Goal: Obtain resource: Obtain resource

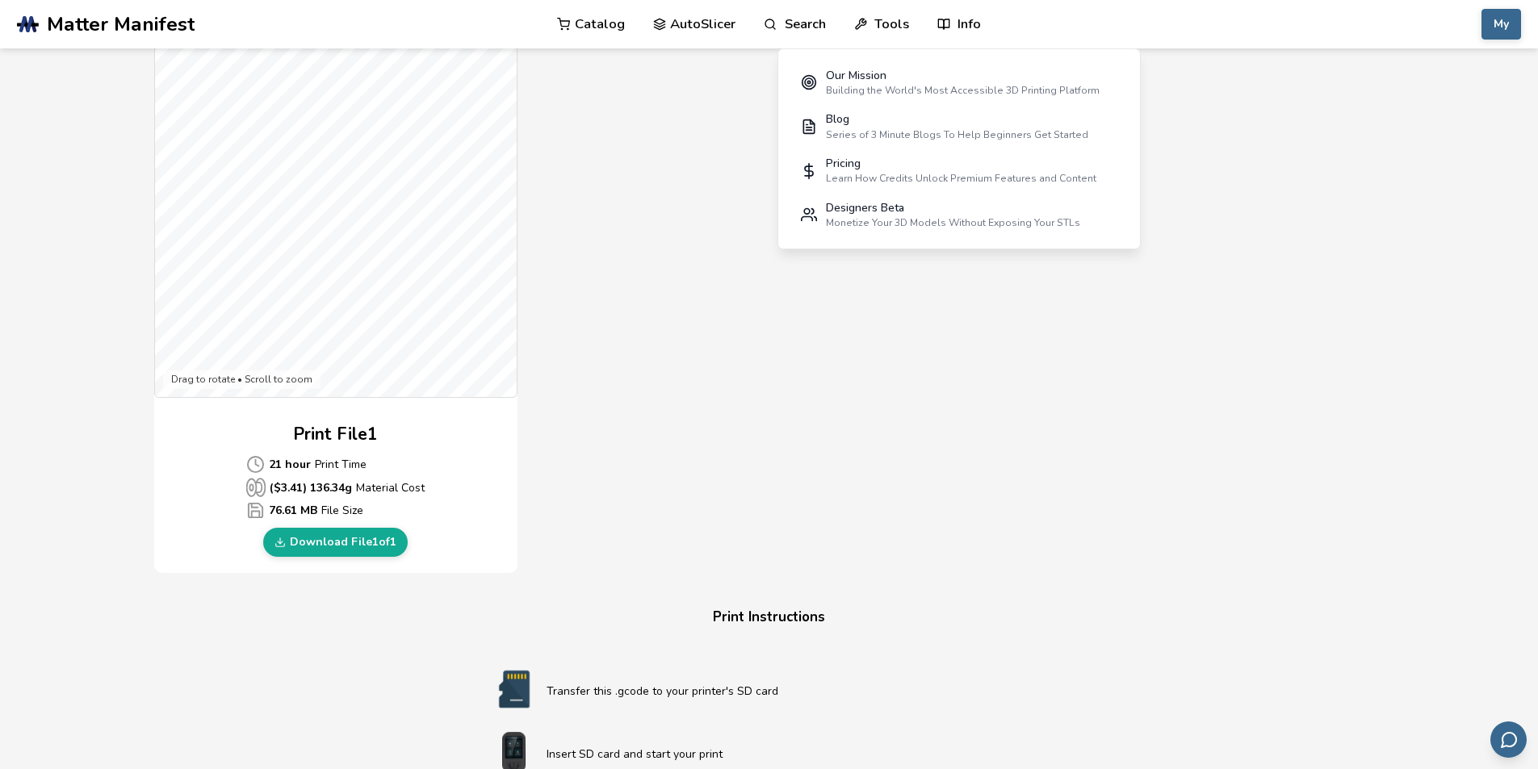
scroll to position [21, 0]
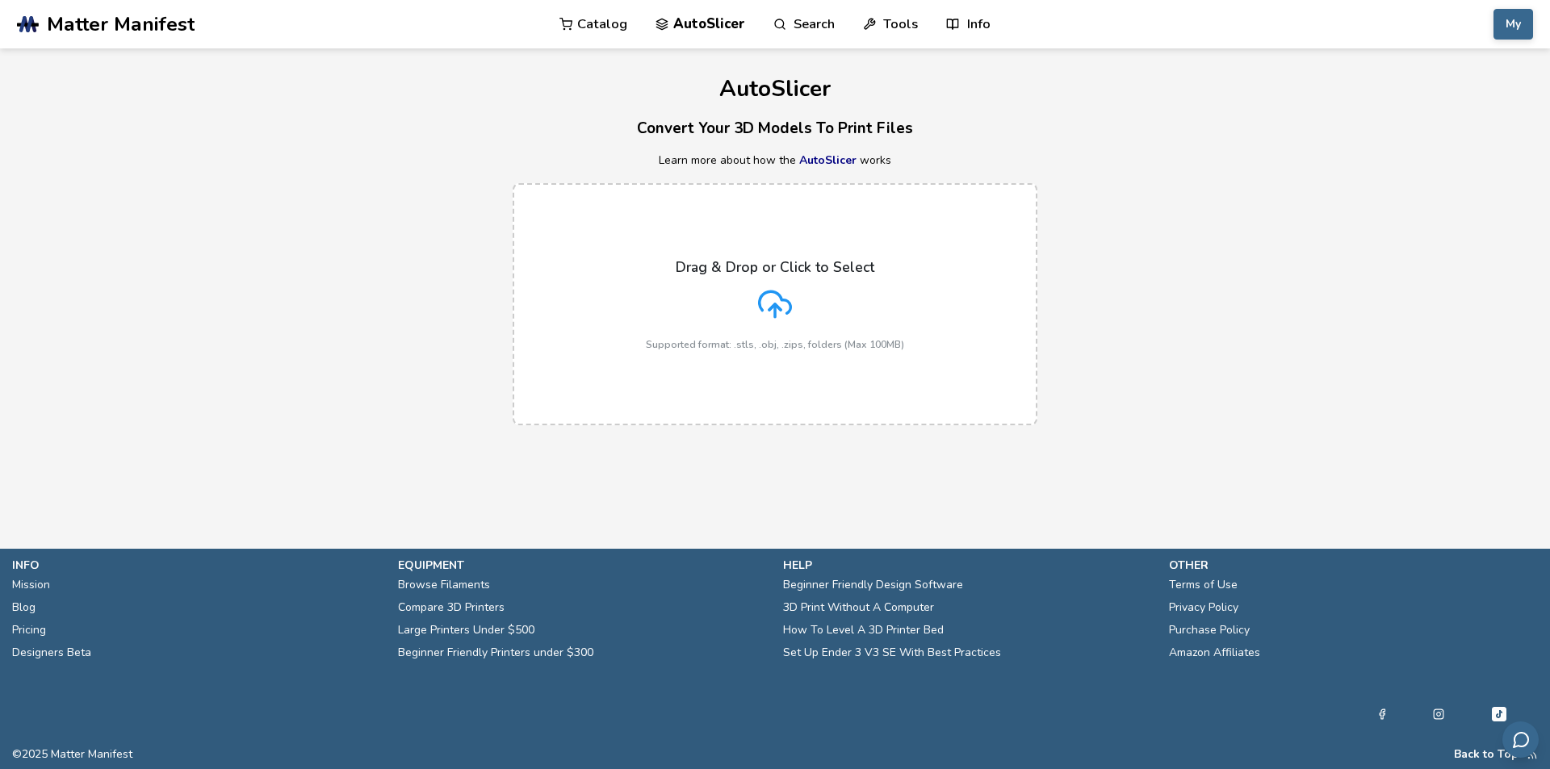
click at [585, 20] on link "Catalog" at bounding box center [594, 24] width 68 height 48
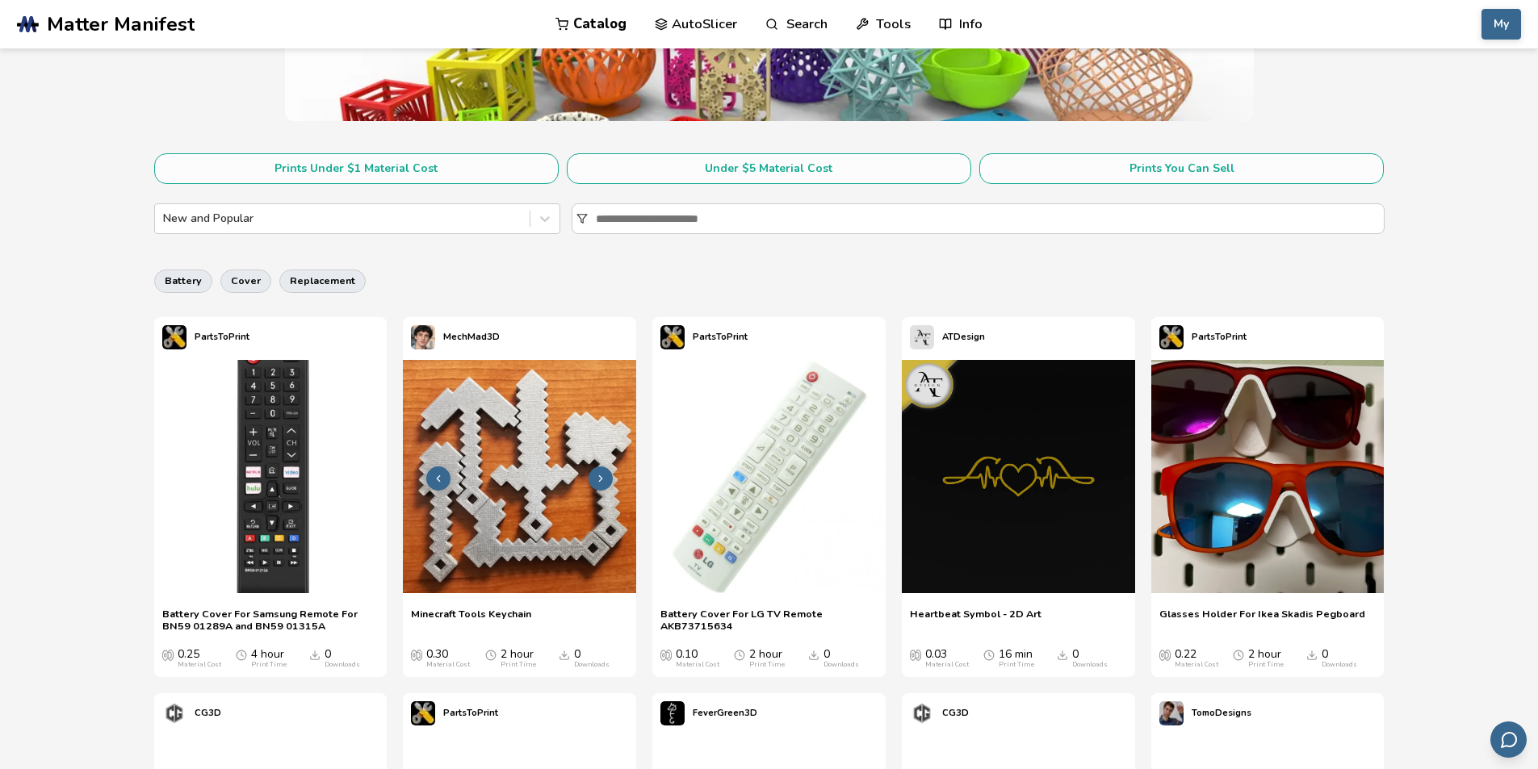
scroll to position [242, 0]
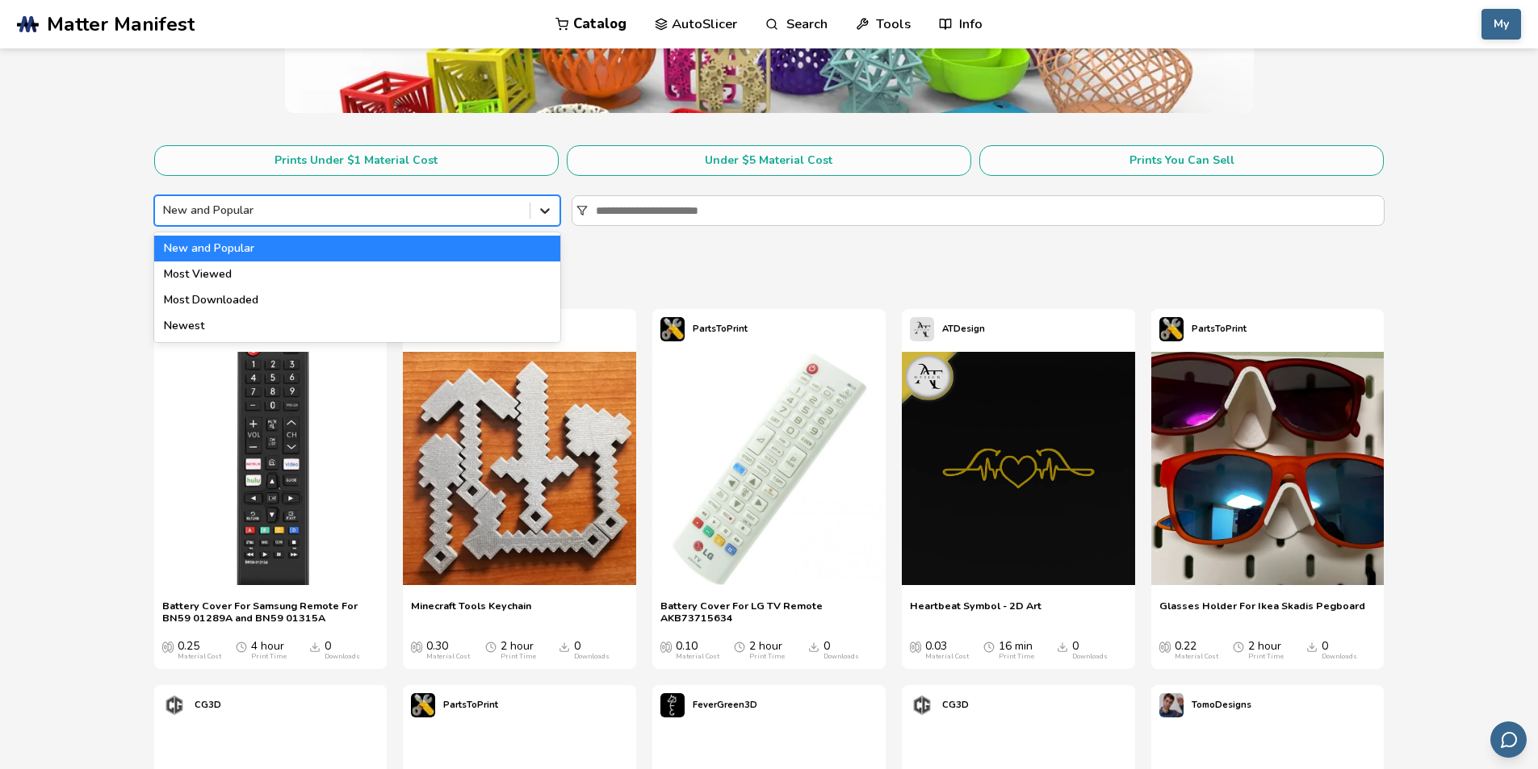
click at [535, 224] on div at bounding box center [544, 210] width 29 height 29
click at [509, 215] on div at bounding box center [342, 211] width 358 height 16
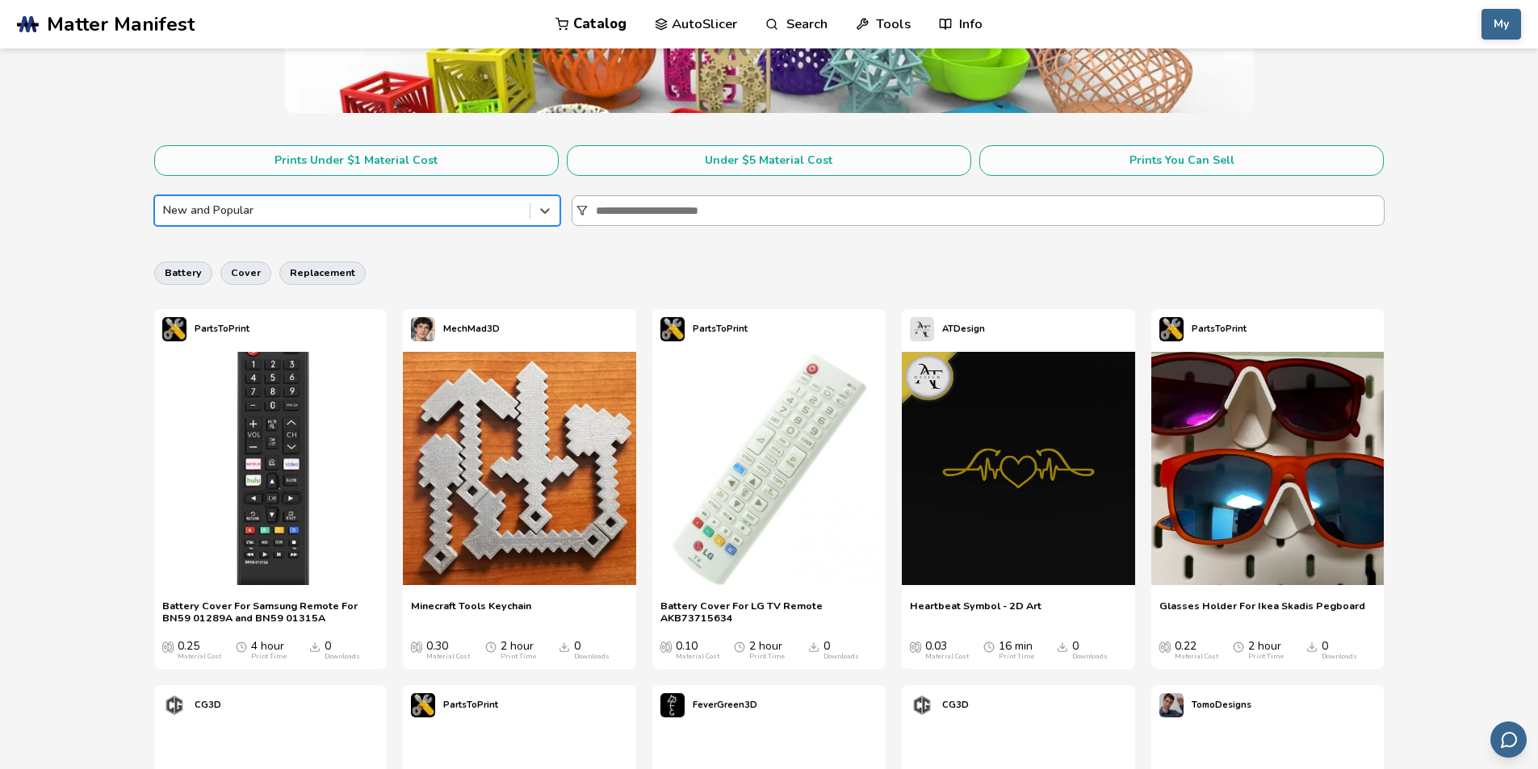
click at [745, 199] on input at bounding box center [990, 210] width 788 height 29
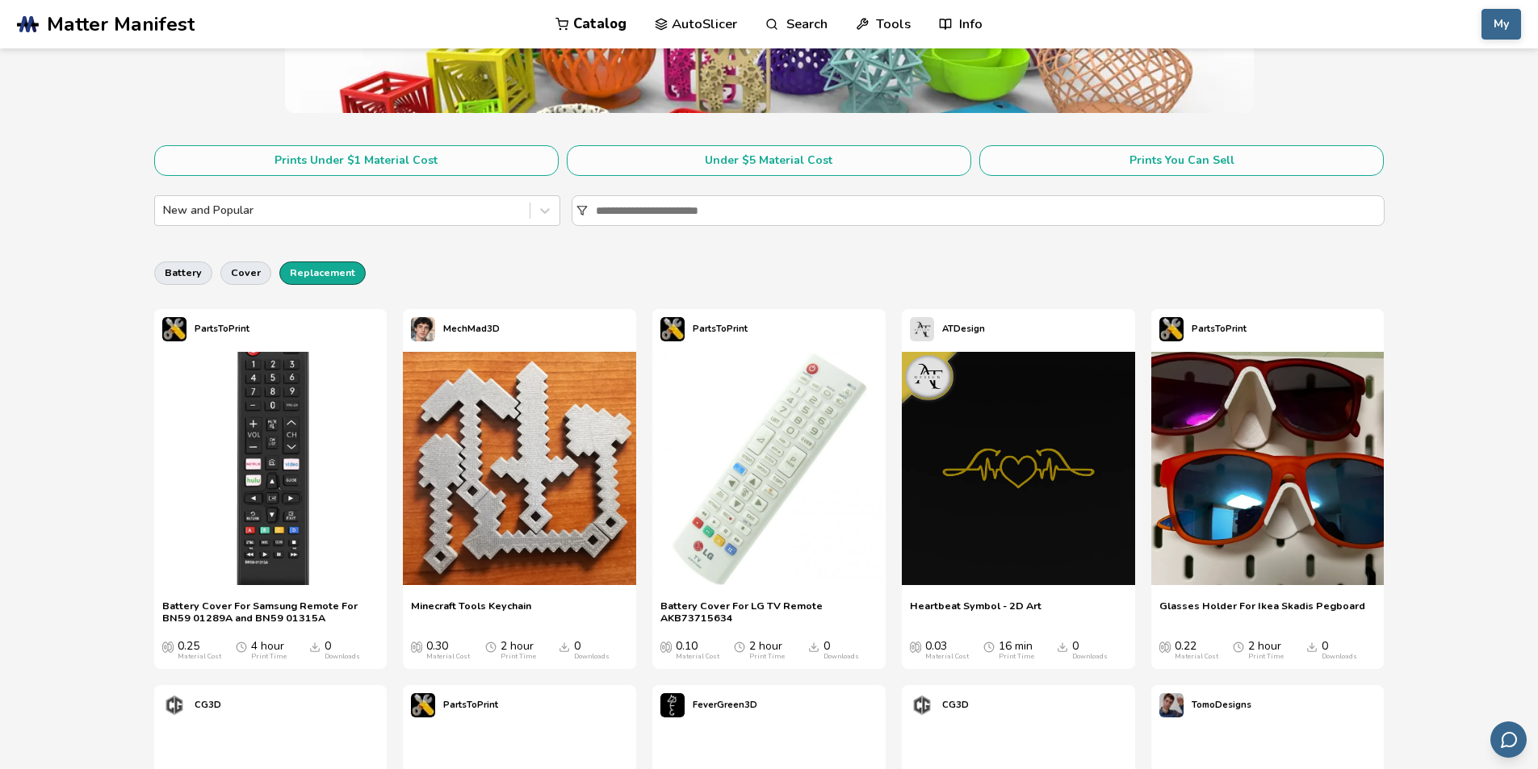
click at [325, 271] on button "replacement" at bounding box center [322, 273] width 86 height 23
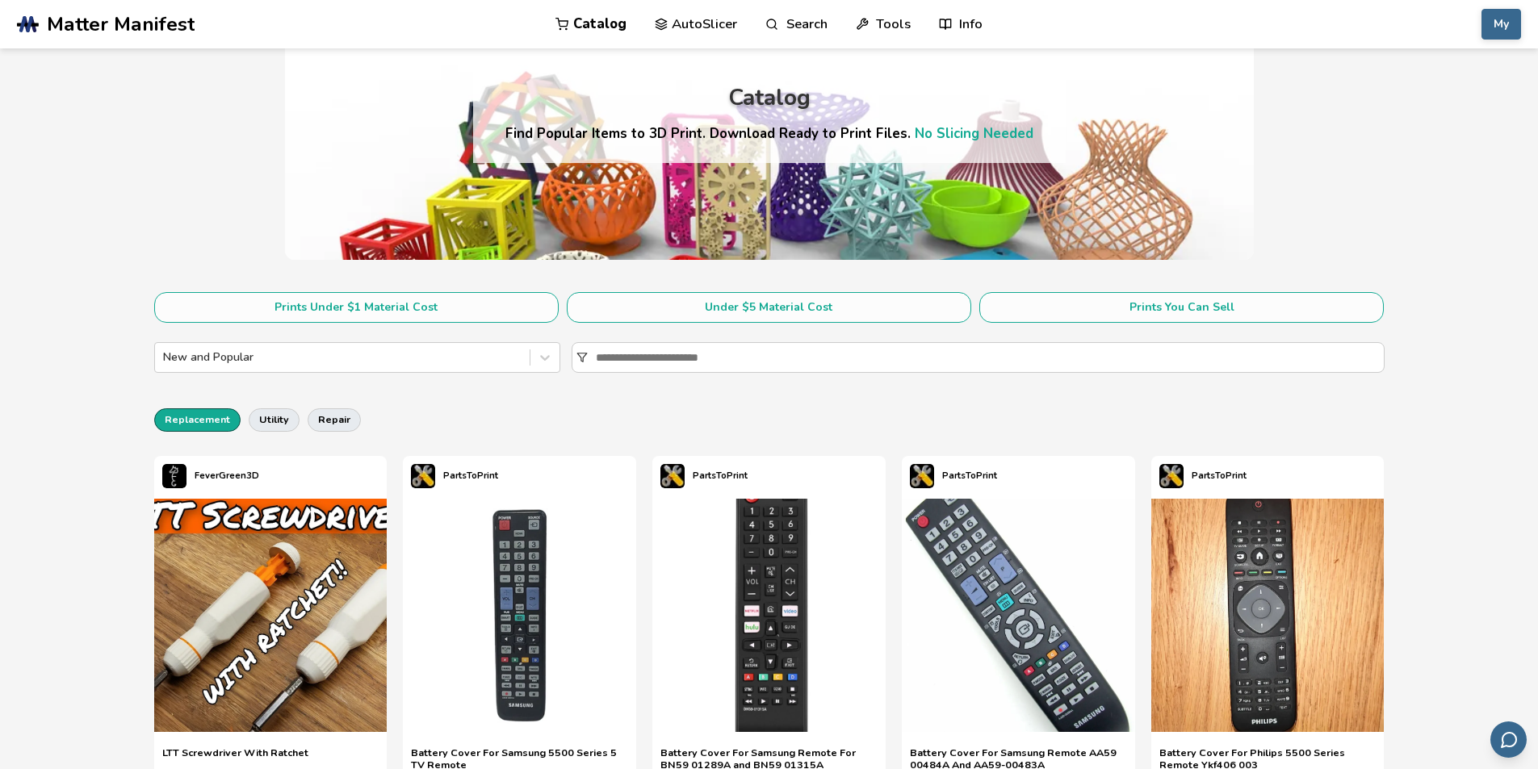
scroll to position [242, 0]
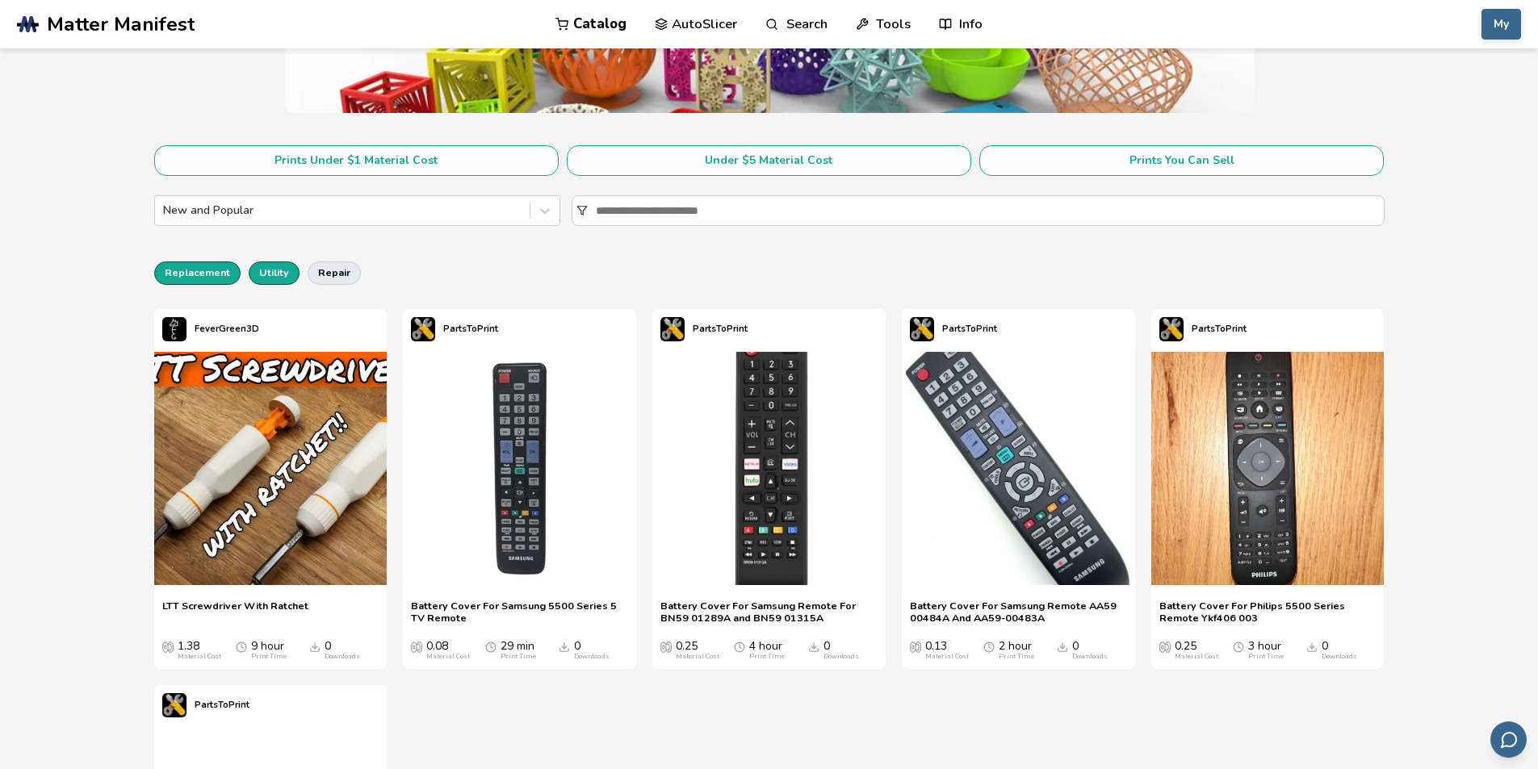
click at [270, 266] on button "utility" at bounding box center [274, 273] width 51 height 23
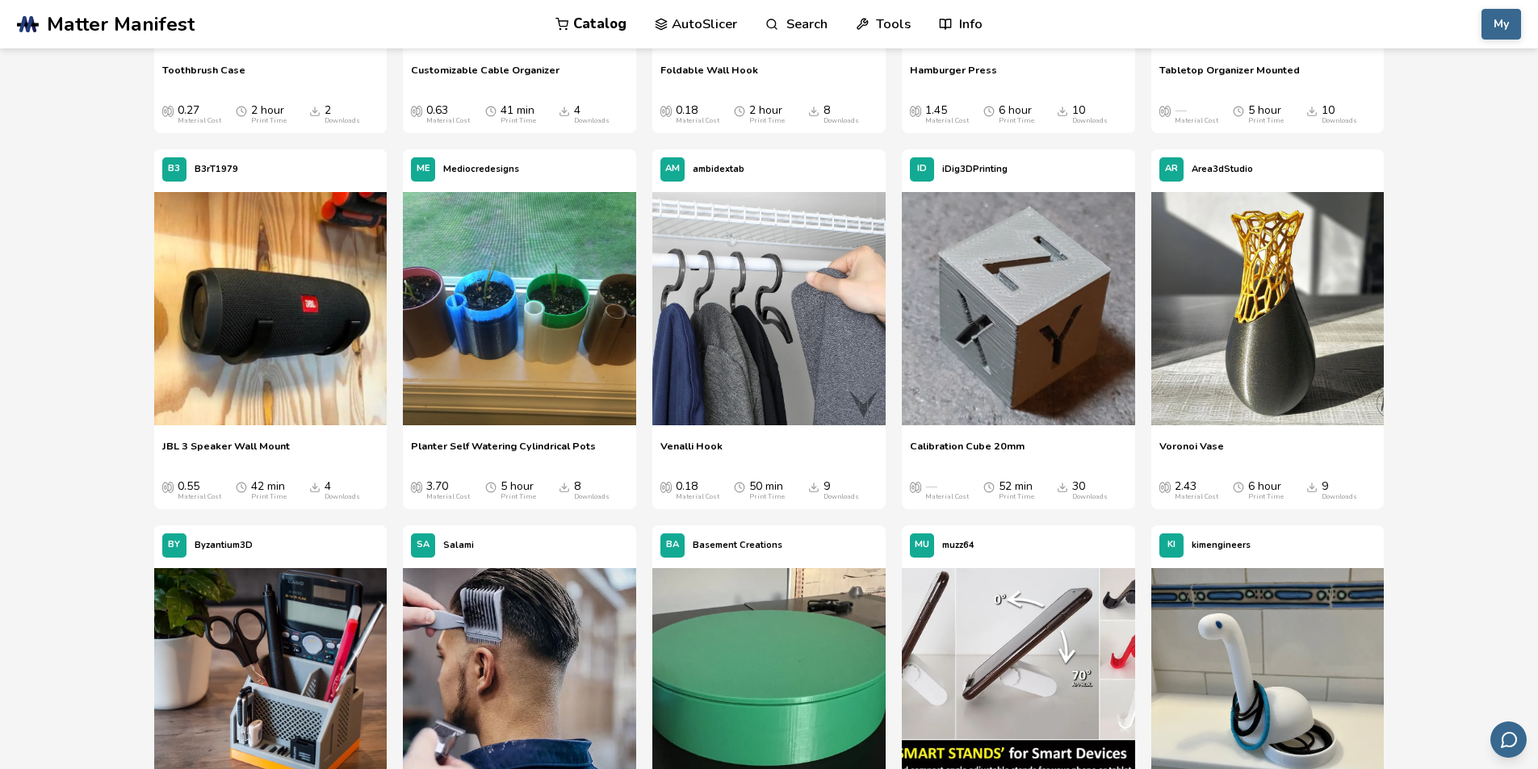
scroll to position [3714, 0]
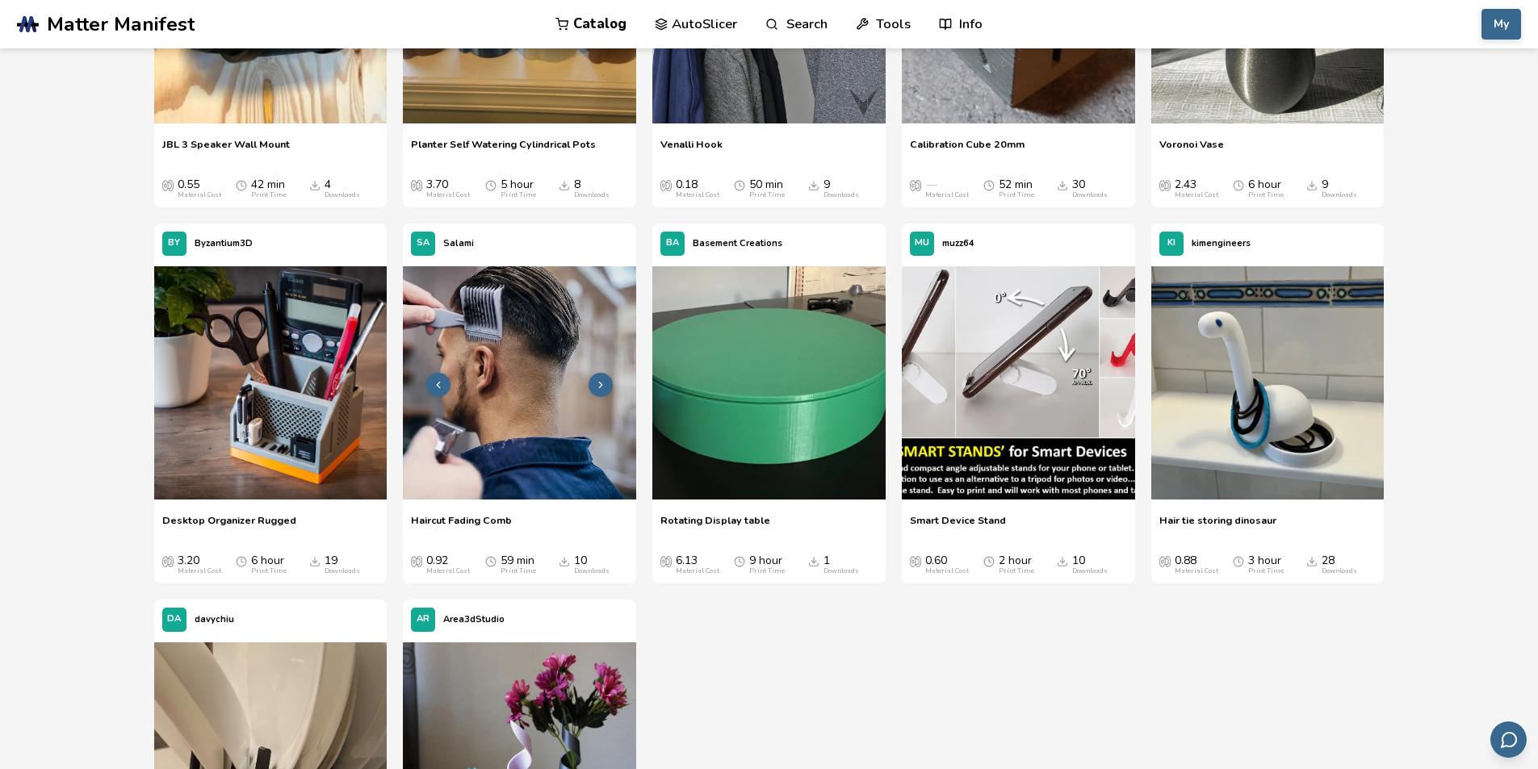
click at [487, 375] on img at bounding box center [519, 382] width 233 height 233
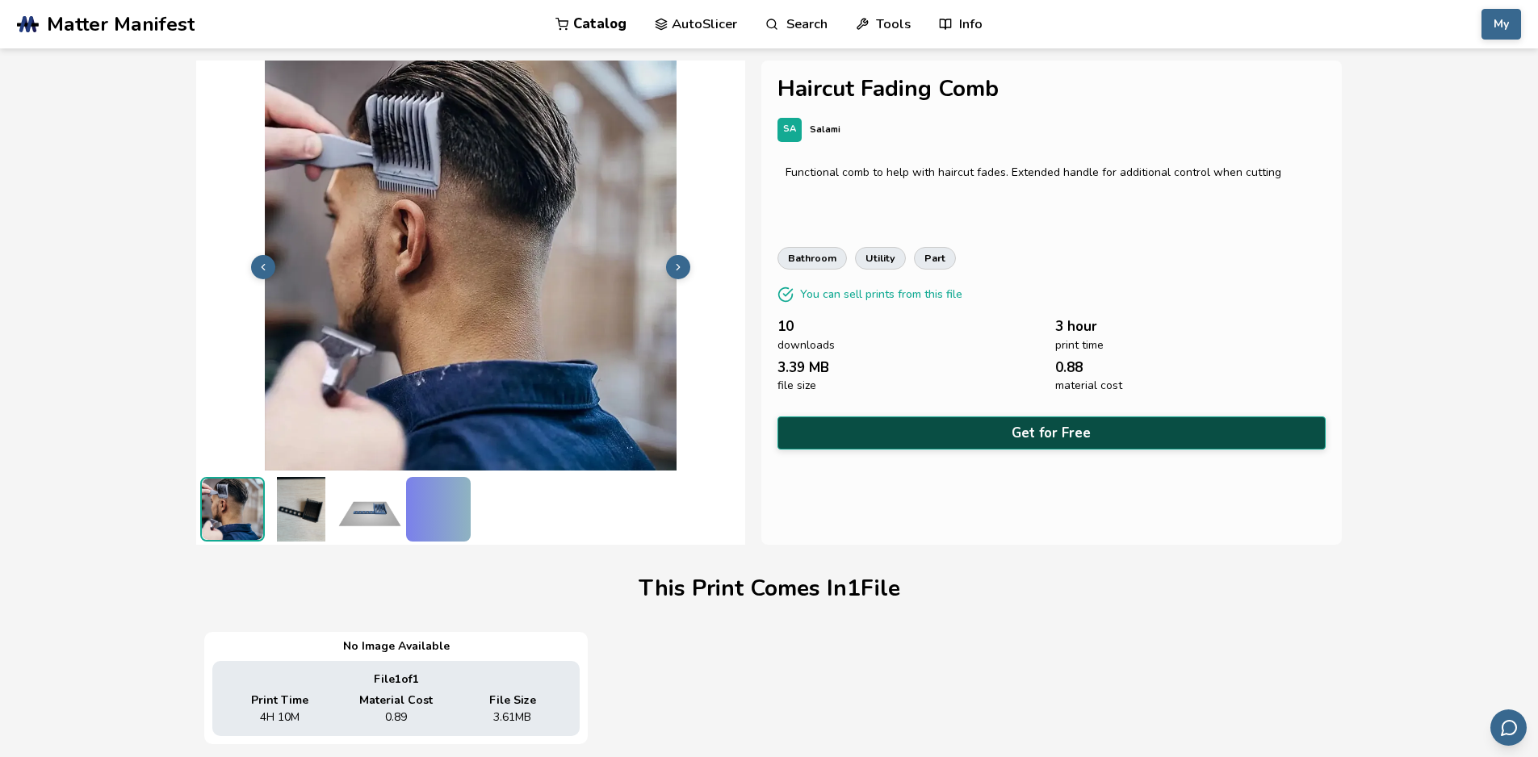
click at [1046, 428] on button "Get for Free" at bounding box center [1052, 433] width 549 height 33
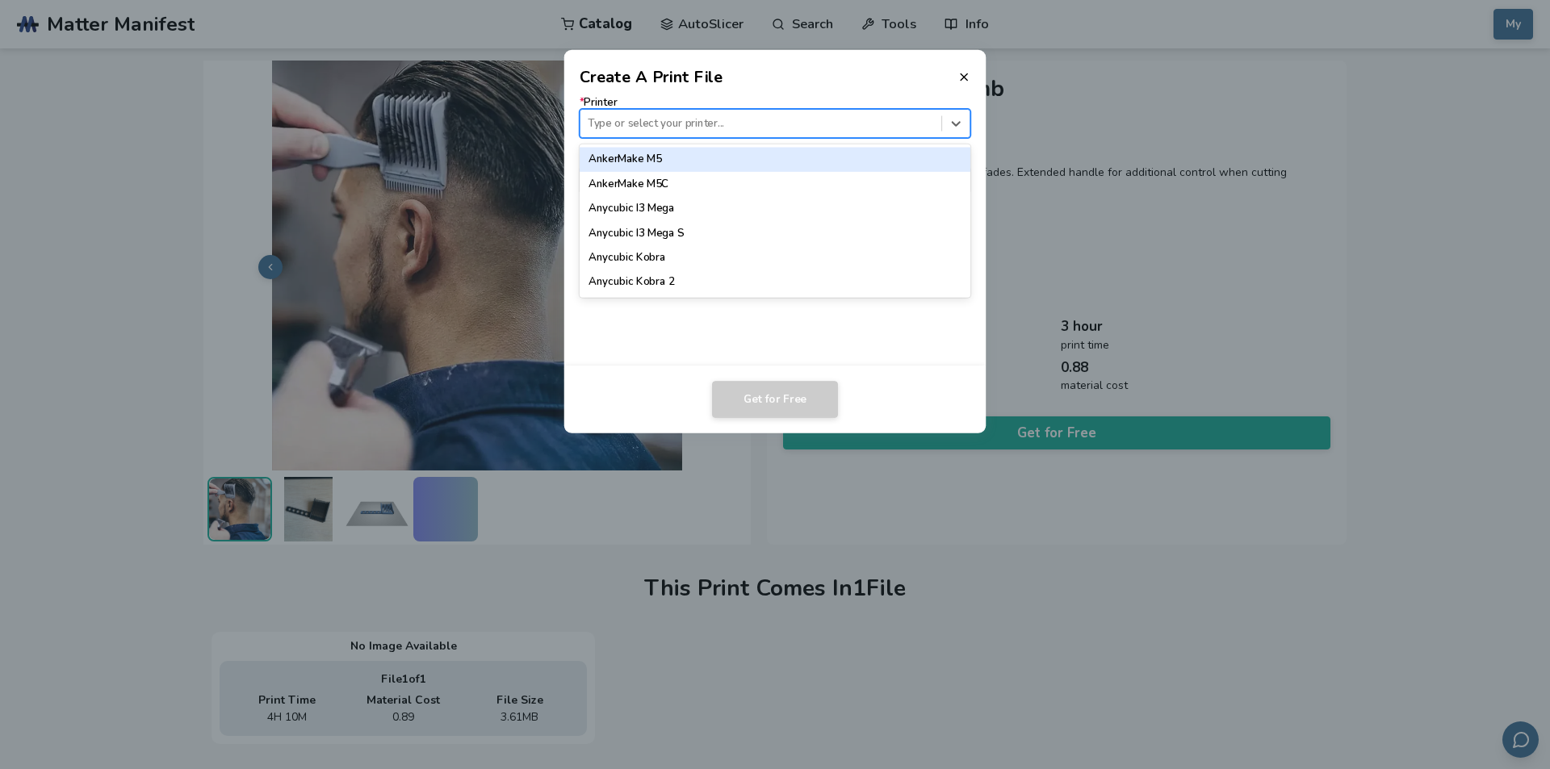
click at [692, 134] on div "Type or select your printer..." at bounding box center [761, 124] width 361 height 22
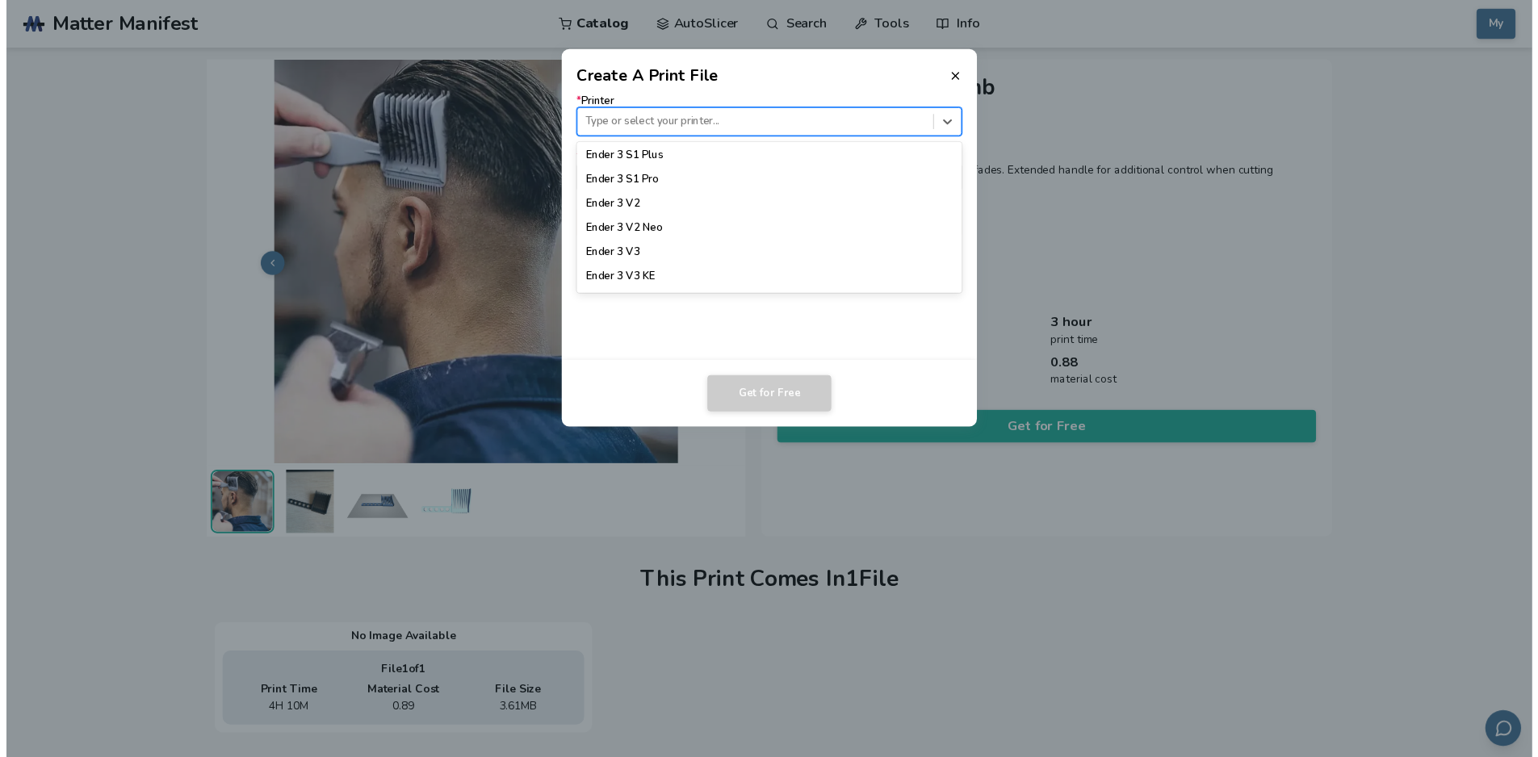
scroll to position [1050, 0]
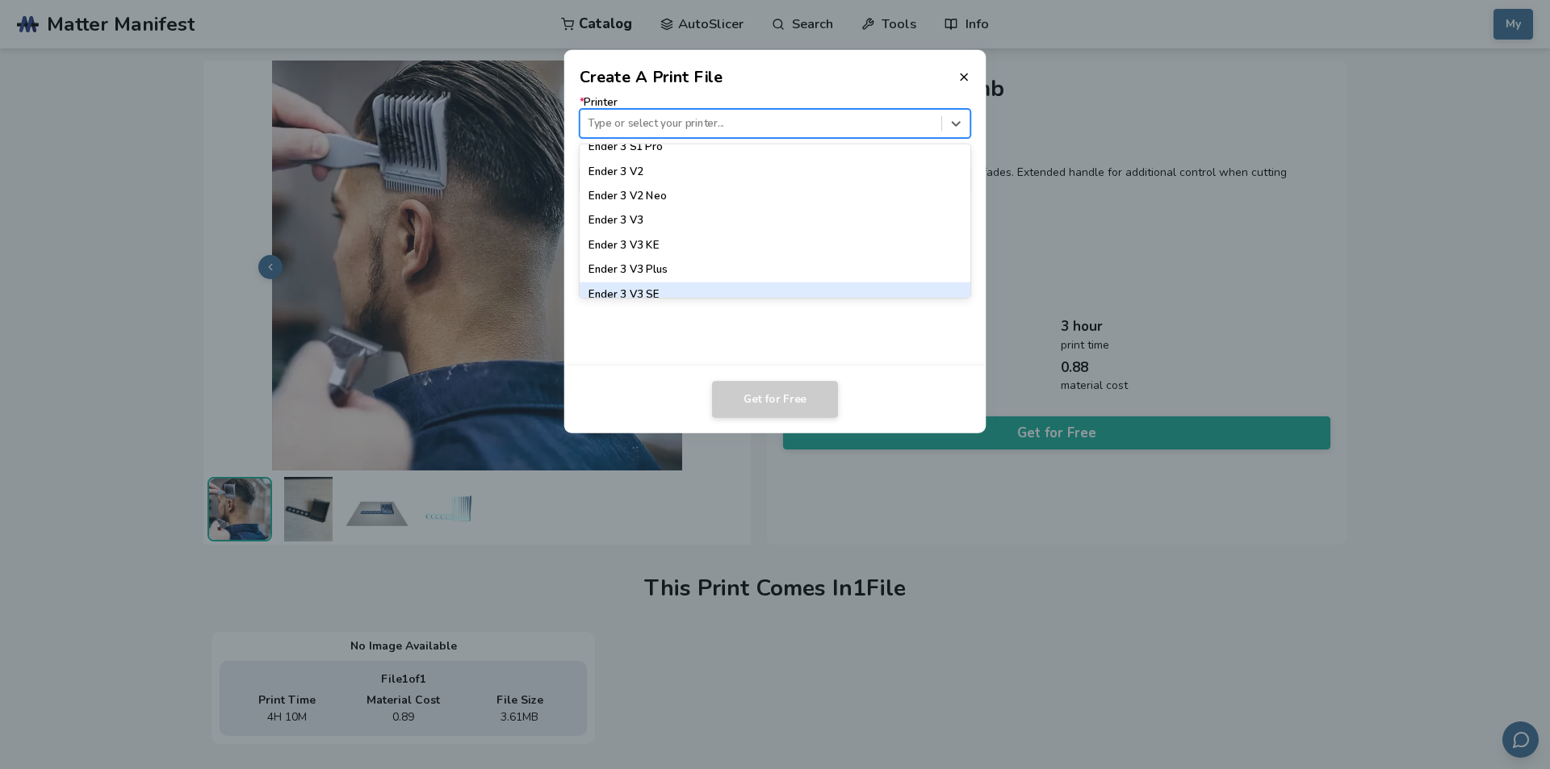
click at [685, 288] on div "Ender 3 V3 SE" at bounding box center [776, 295] width 392 height 24
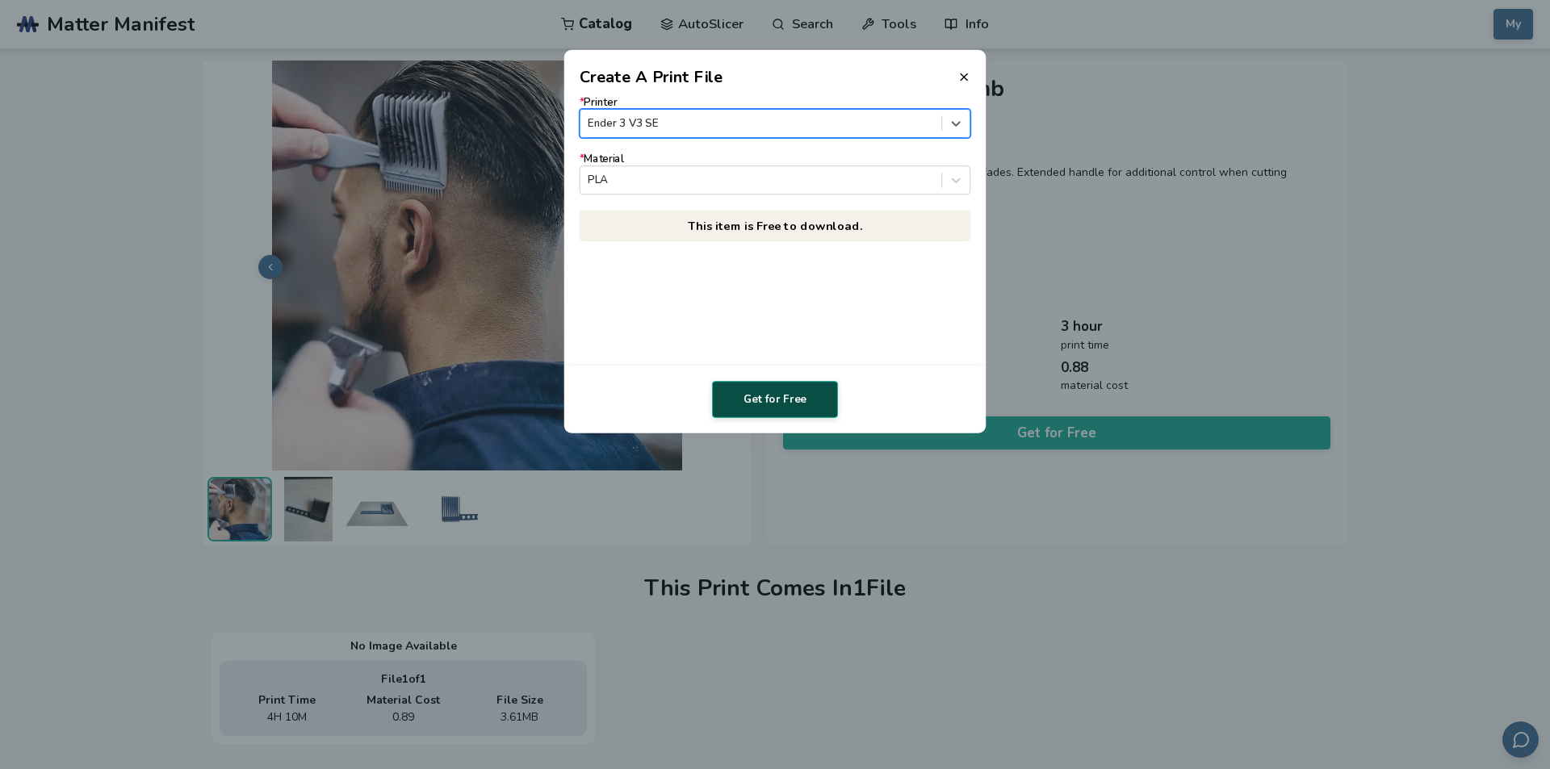
click at [783, 391] on button "Get for Free" at bounding box center [775, 399] width 126 height 37
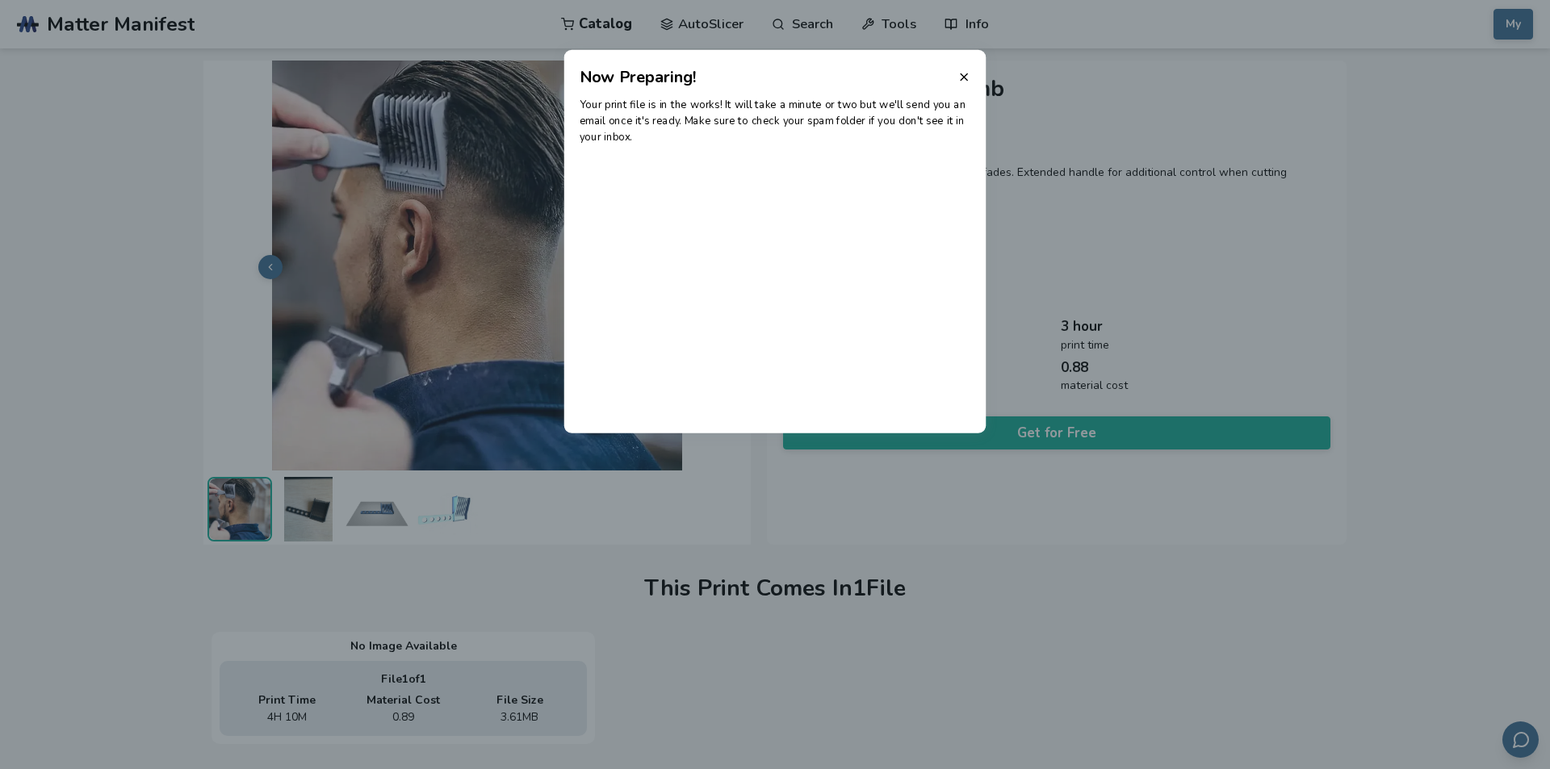
click at [951, 83] on header "Now Preparing!" at bounding box center [775, 69] width 422 height 39
click at [963, 79] on icon at bounding box center [964, 76] width 13 height 13
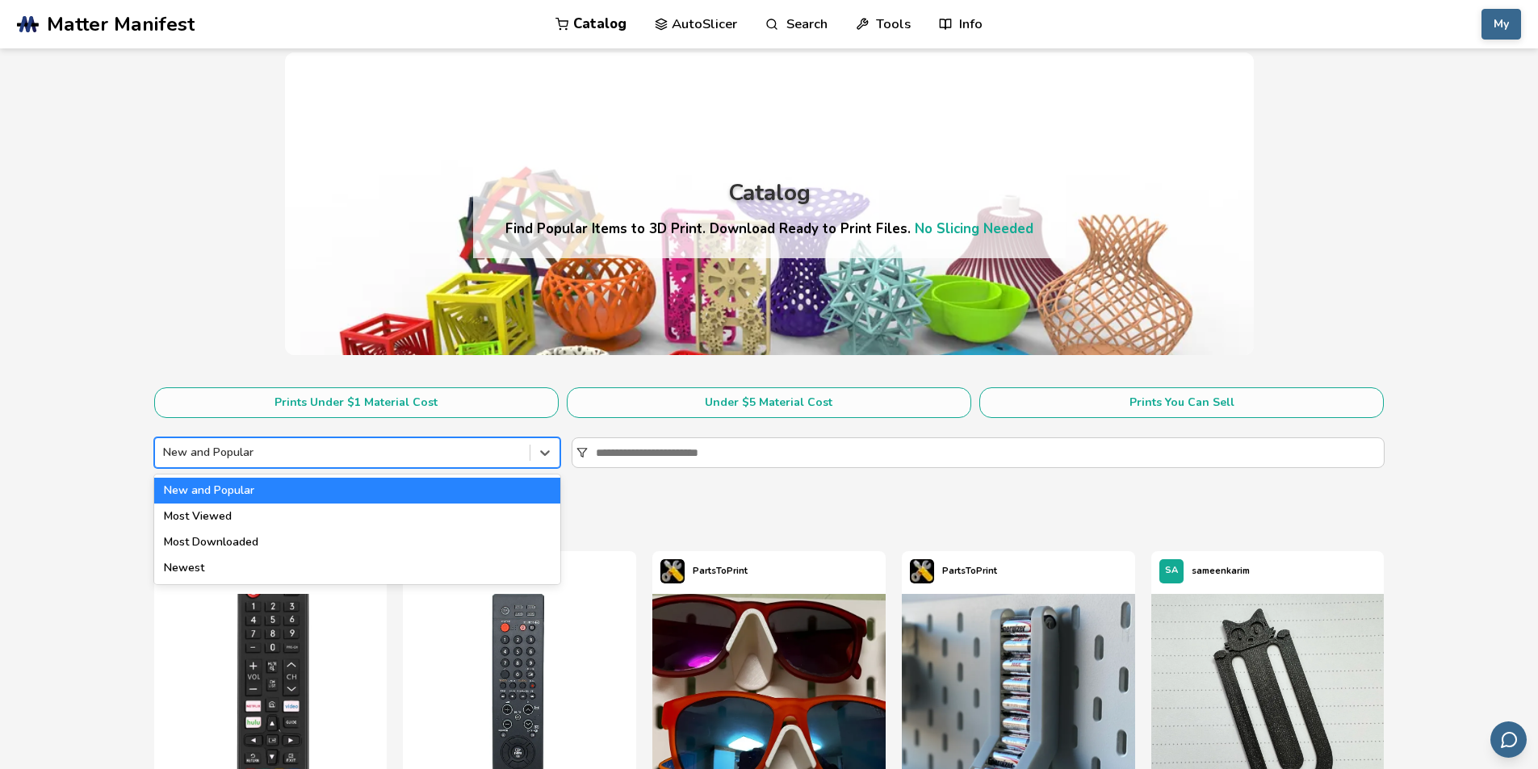
click at [426, 451] on div at bounding box center [342, 453] width 358 height 16
click at [367, 515] on div "Most Viewed" at bounding box center [357, 517] width 406 height 26
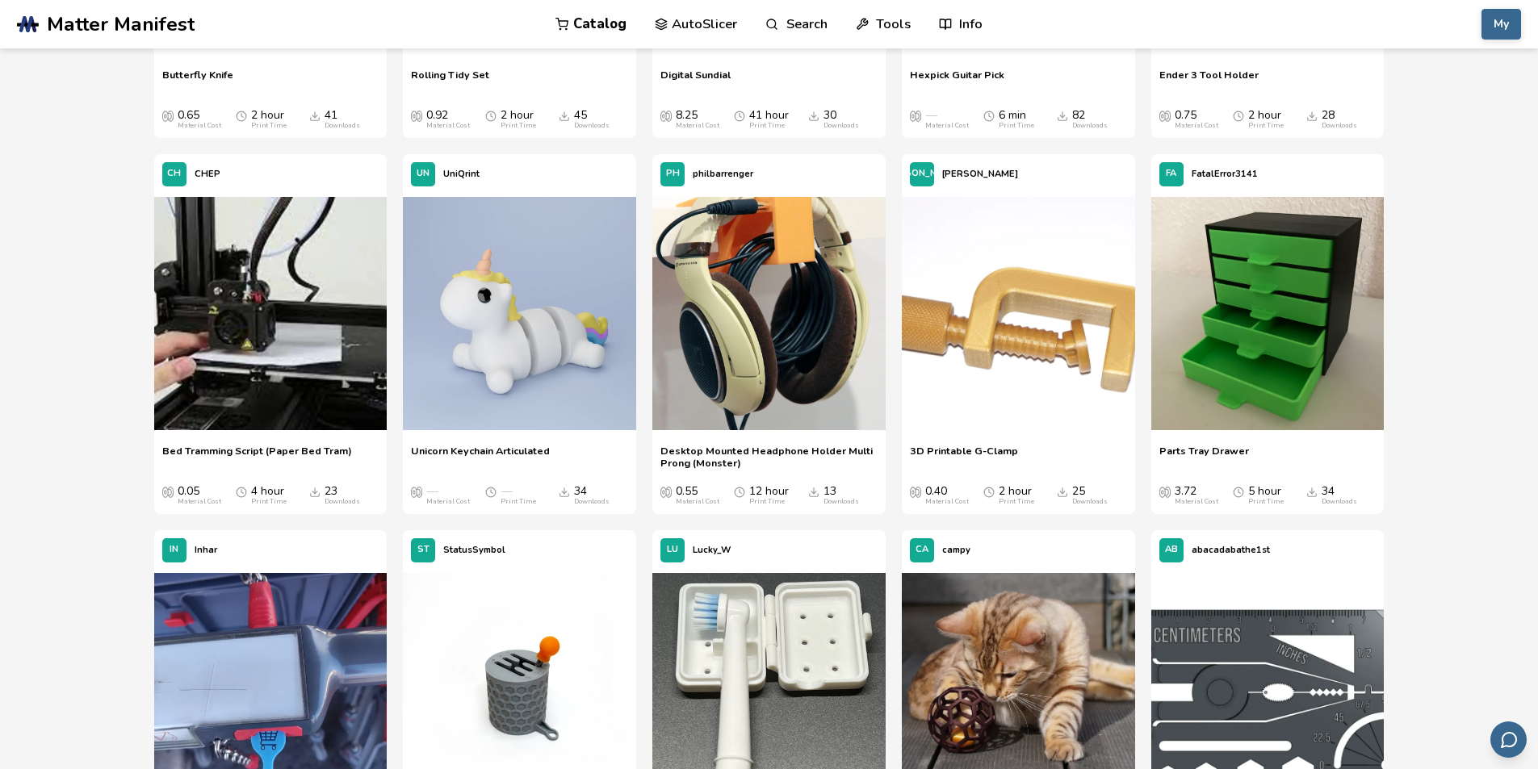
scroll to position [1373, 0]
